Goal: Information Seeking & Learning: Find contact information

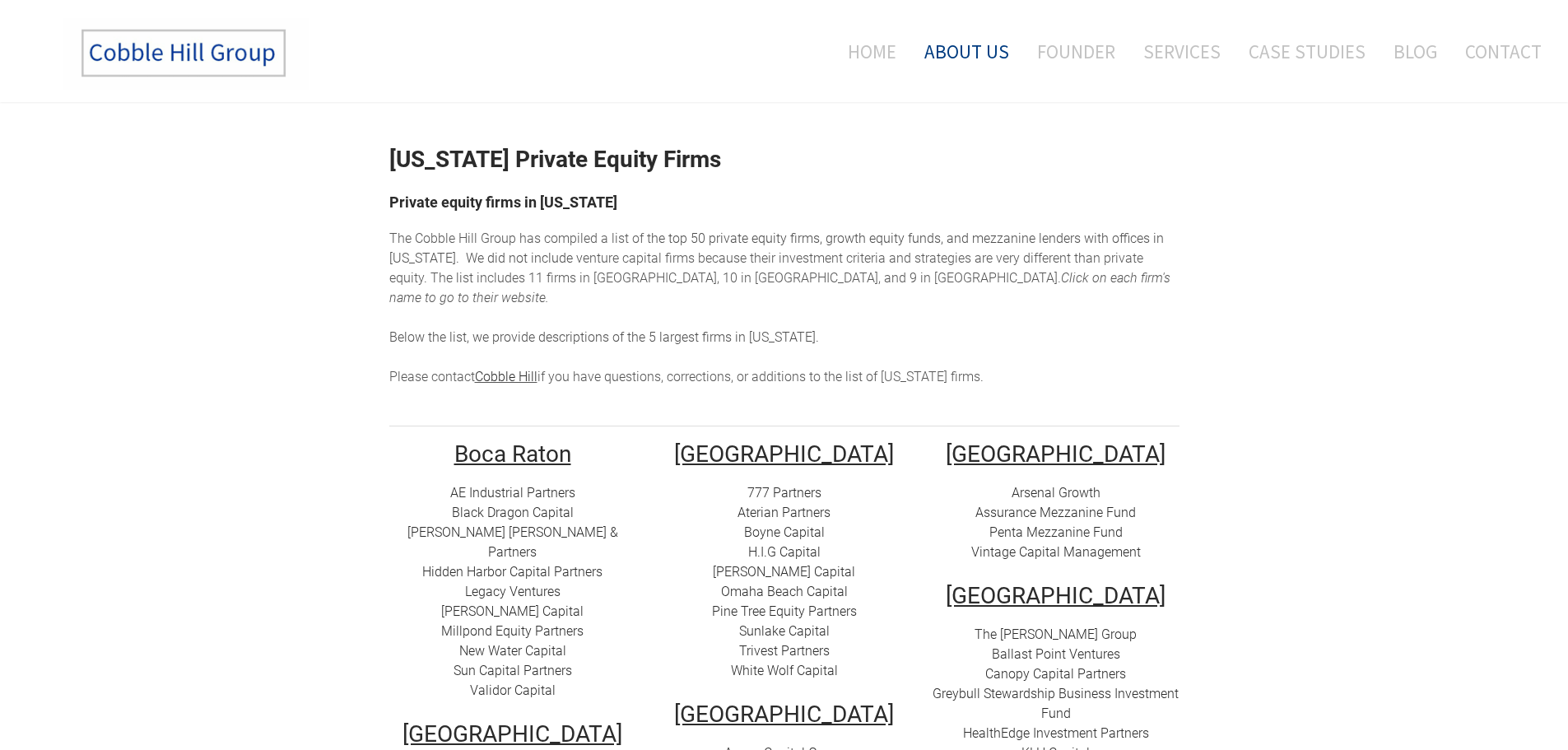
click at [990, 55] on link "About Us" at bounding box center [966, 50] width 110 height 68
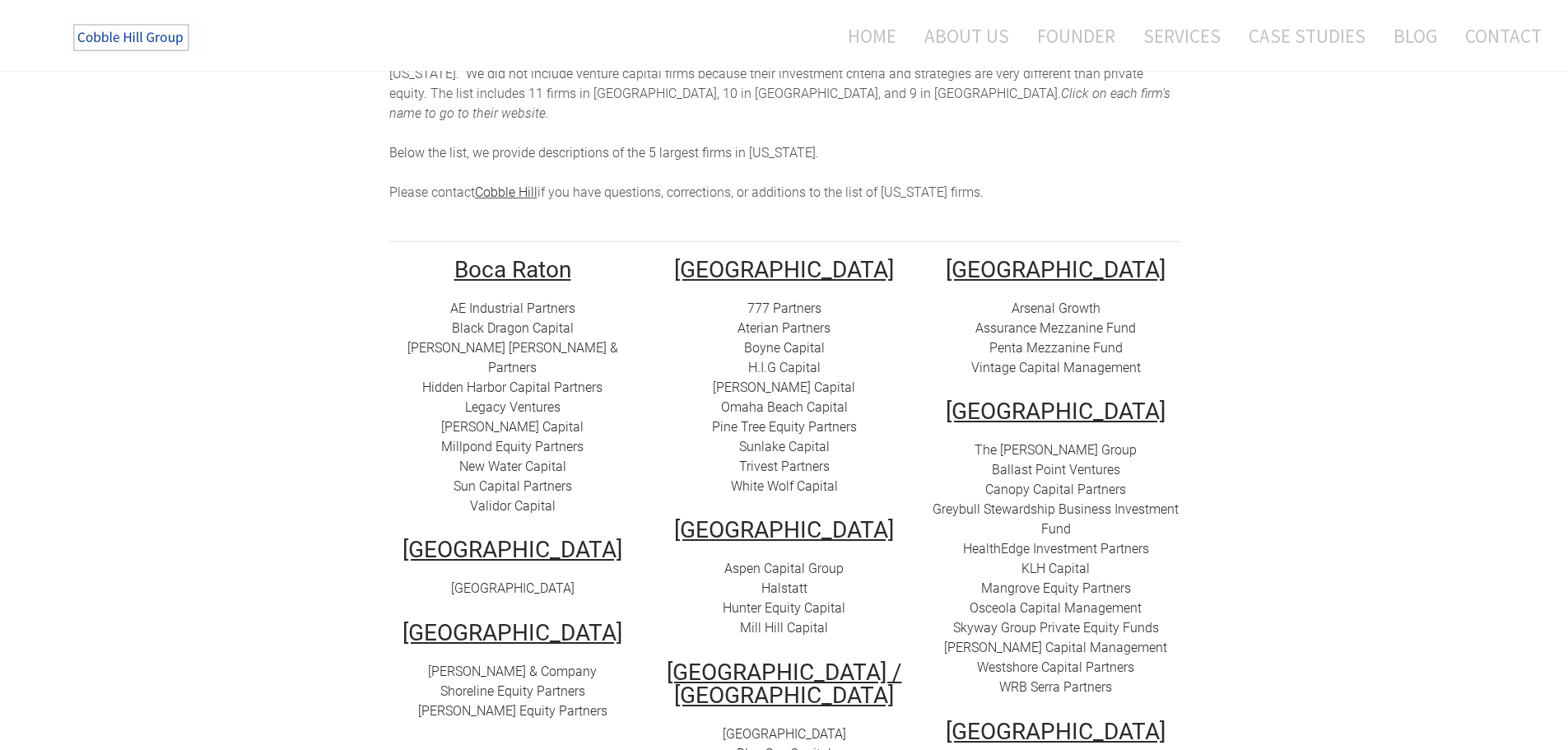
scroll to position [329, 0]
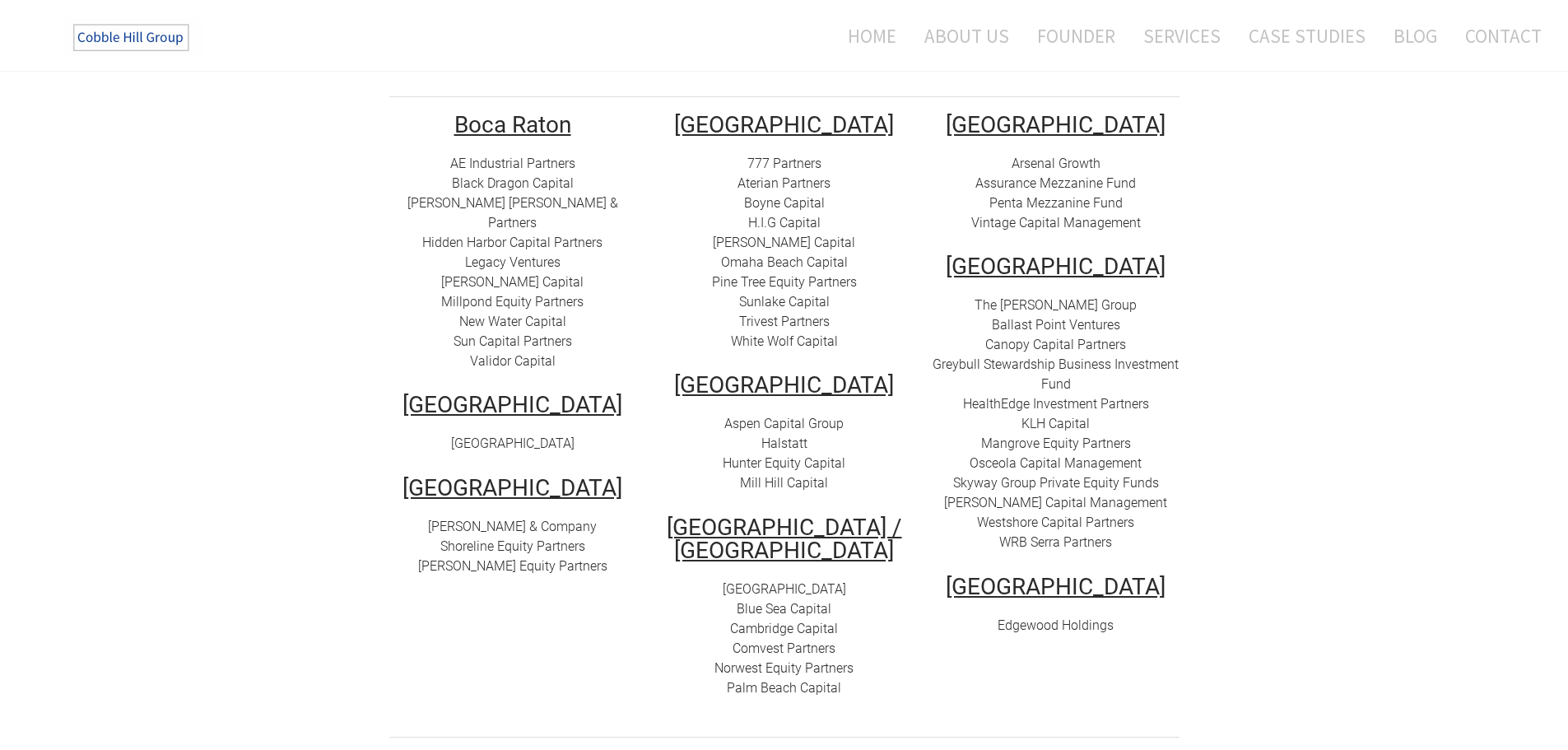
click at [799, 294] on link "Sunlake Capital" at bounding box center [784, 302] width 90 height 16
click at [804, 274] on link "Pine Tree Equity Partners" at bounding box center [784, 282] width 145 height 16
click at [804, 254] on link "Omaha Beach Capital" at bounding box center [784, 262] width 127 height 16
click at [802, 234] on link "[PERSON_NAME] Capital" at bounding box center [784, 242] width 143 height 16
click at [795, 195] on link "Boyne Capital" at bounding box center [784, 203] width 80 height 16
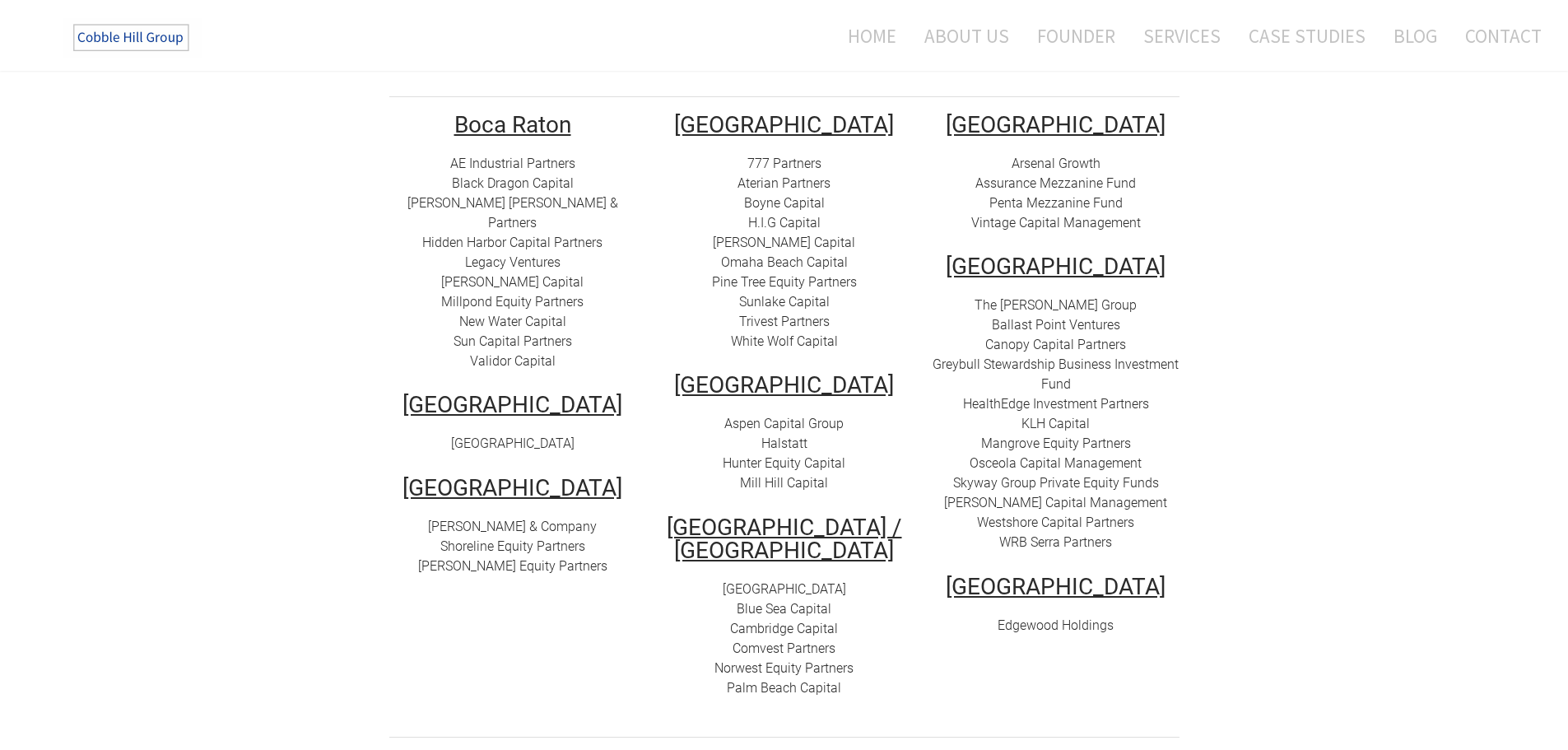
click at [797, 175] on link "Aterian Partners" at bounding box center [784, 183] width 93 height 16
click at [795, 155] on font "777 Partners" at bounding box center [784, 163] width 74 height 16
click at [787, 333] on link "White Wolf Capital" at bounding box center [784, 341] width 107 height 16
click at [794, 314] on link "Trivest Partners" at bounding box center [784, 322] width 90 height 16
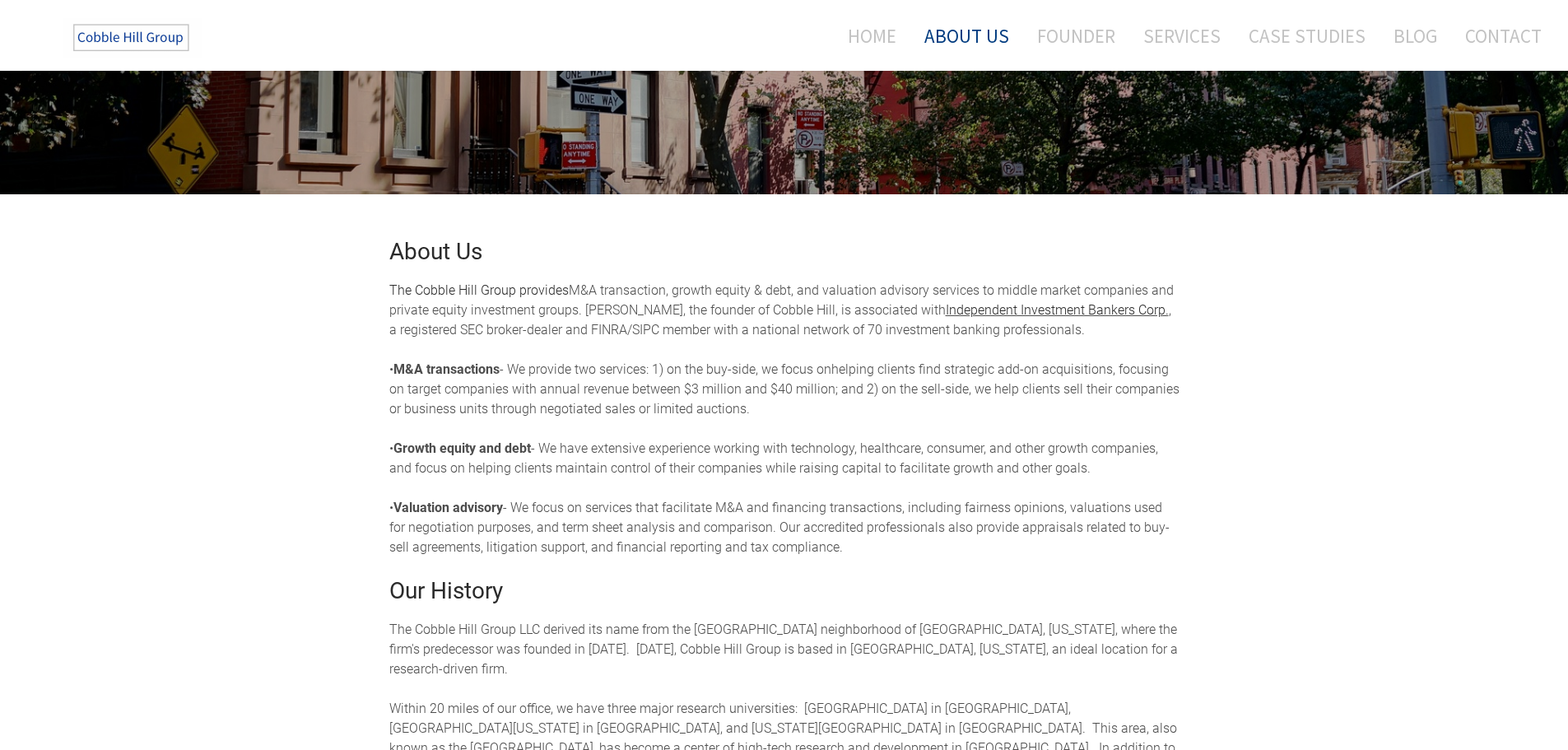
scroll to position [412, 0]
